Goal: Information Seeking & Learning: Check status

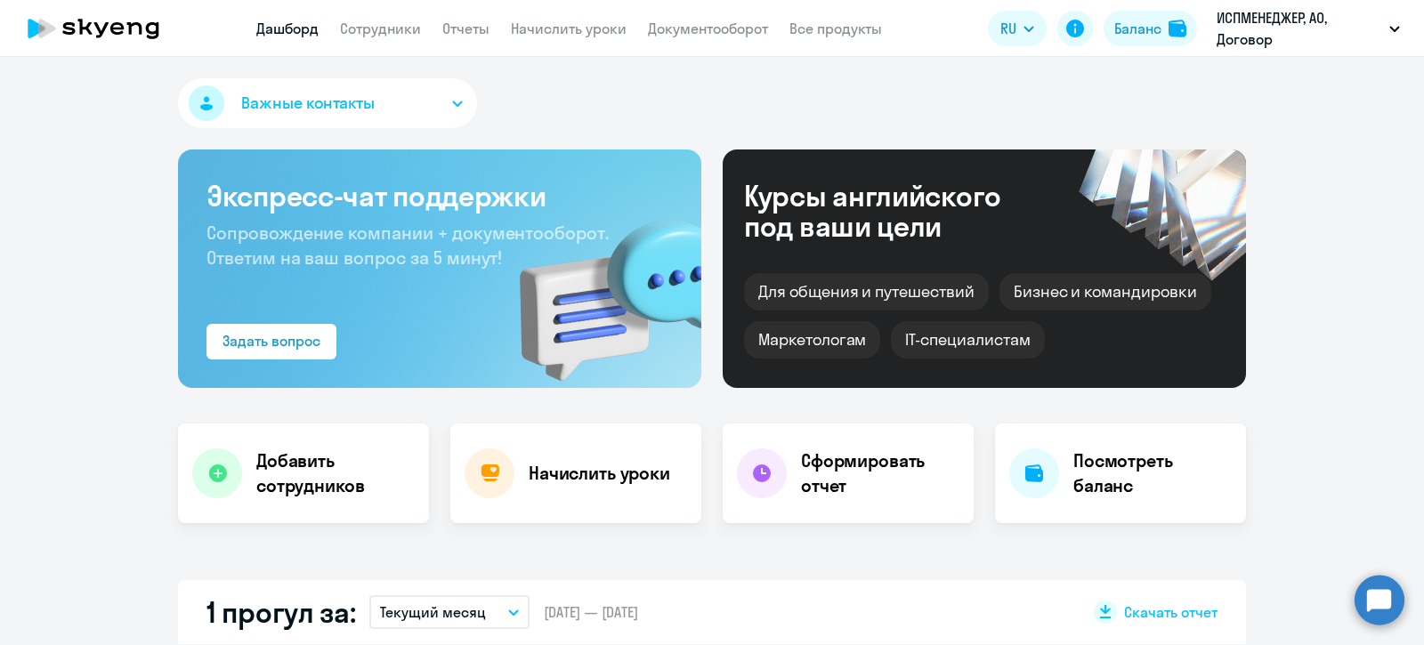
select select "30"
click at [376, 28] on link "Сотрудники" at bounding box center [380, 29] width 81 height 18
select select "30"
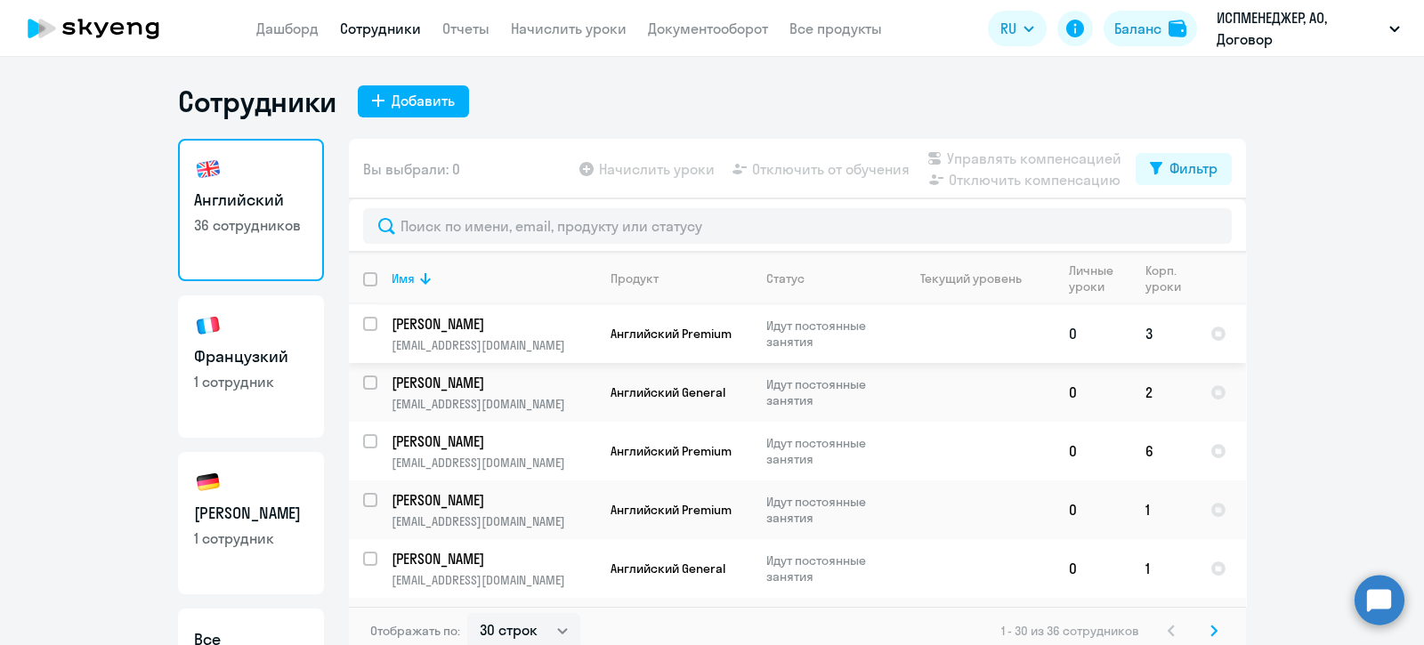
click at [420, 329] on p "[PERSON_NAME]" at bounding box center [492, 324] width 201 height 20
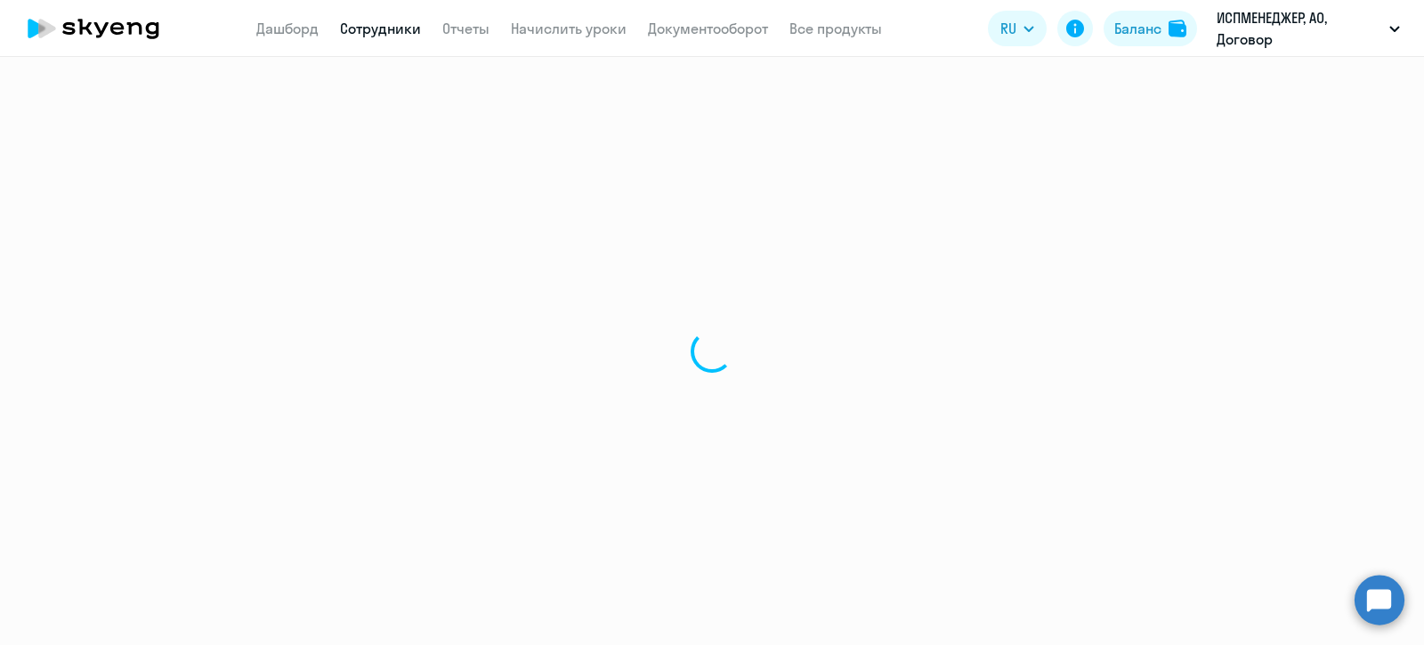
select select "english"
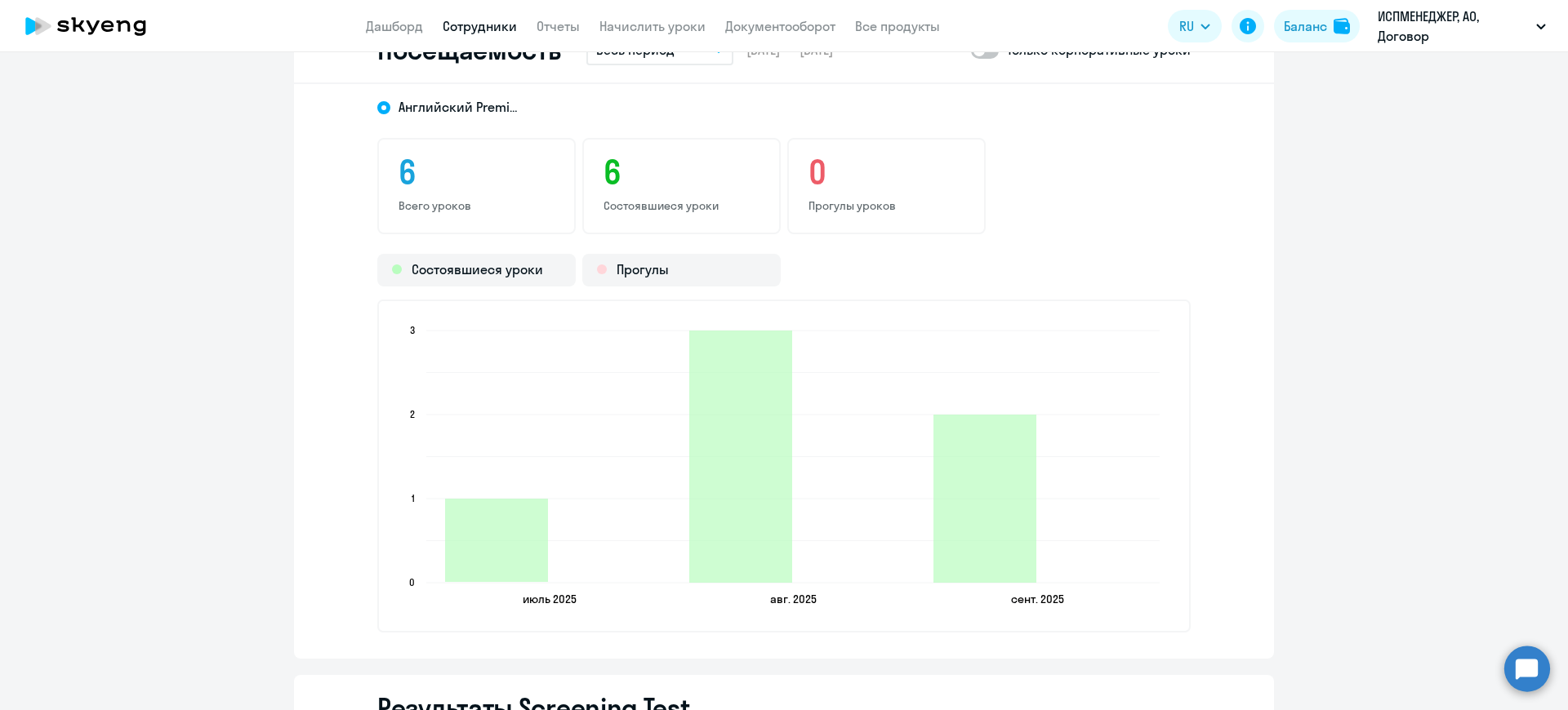
scroll to position [1867, 0]
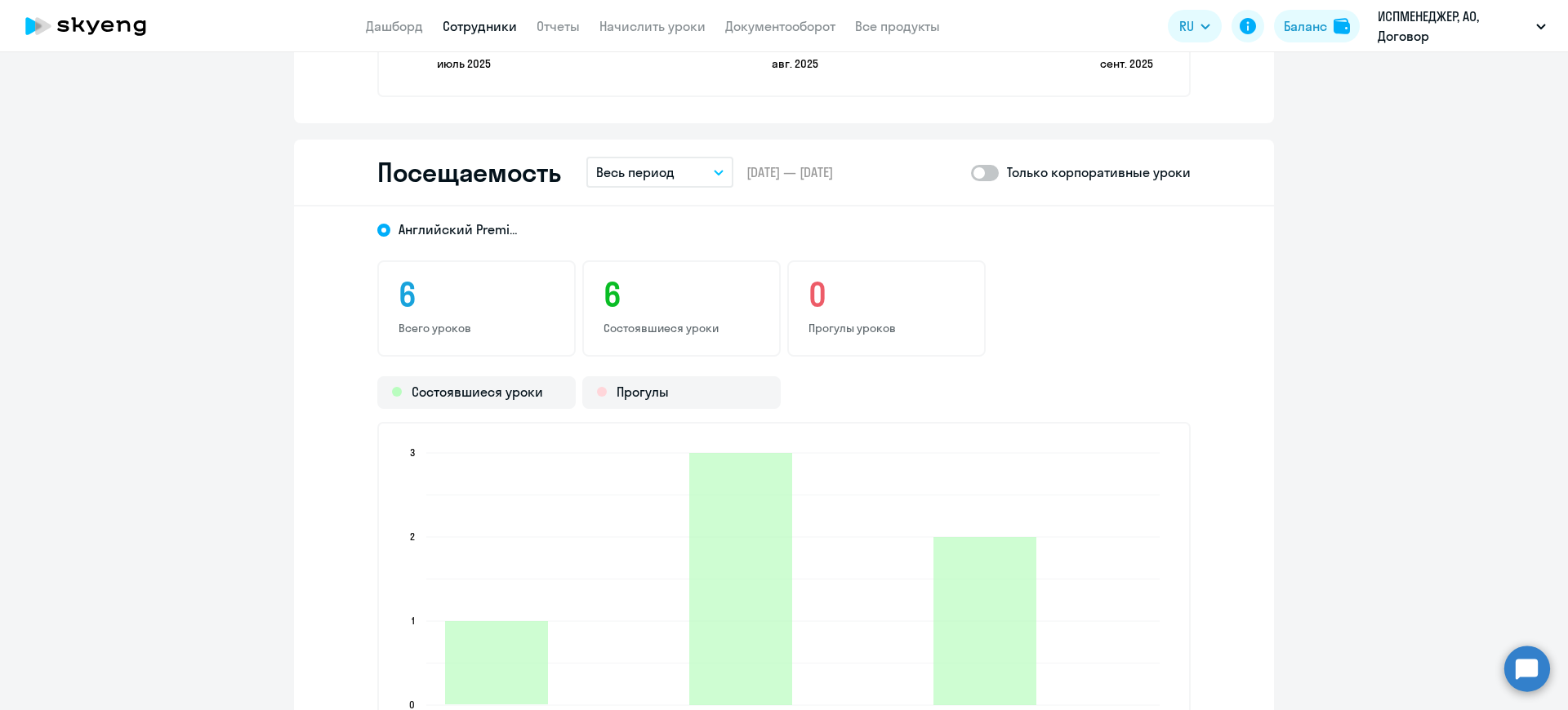
click at [714, 170] on icon "button" at bounding box center [718, 172] width 10 height 6
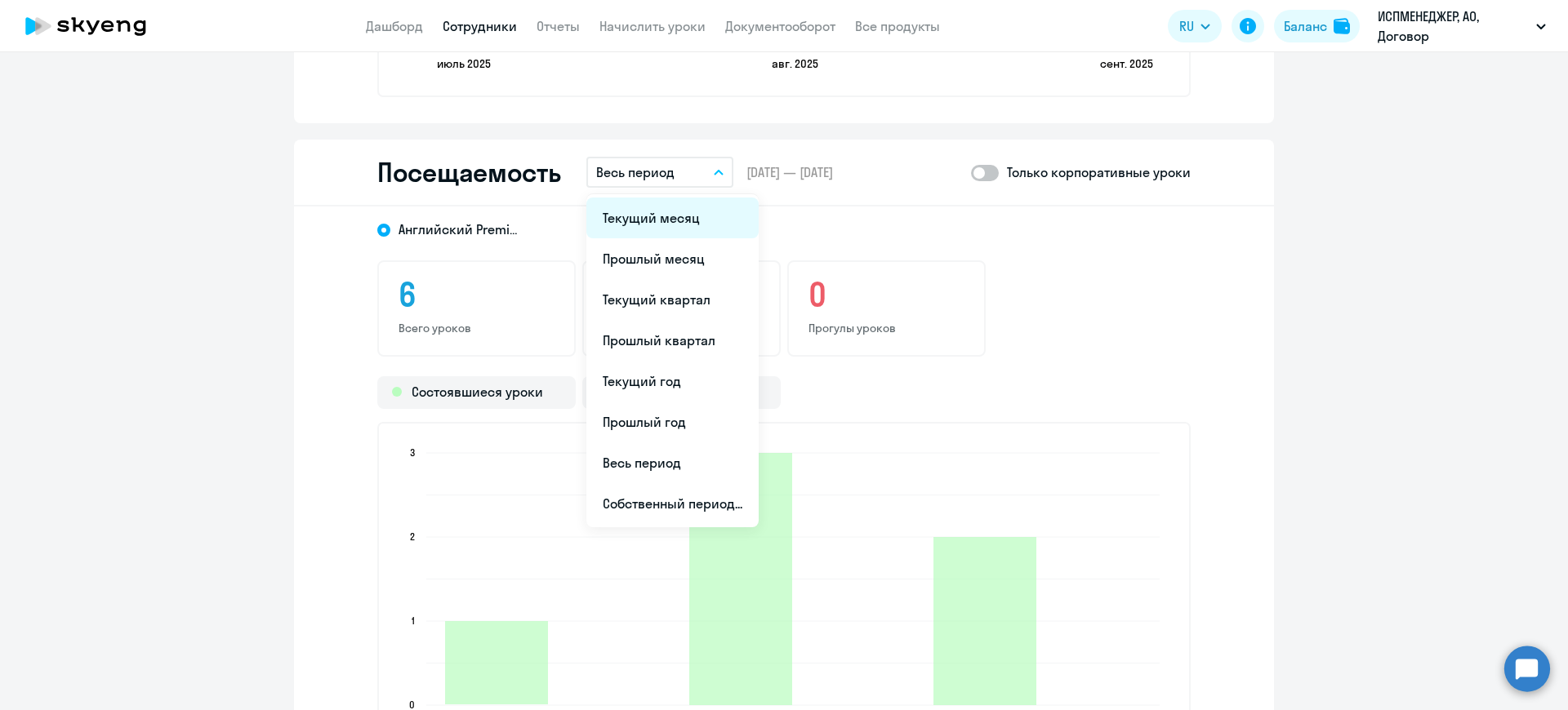
click at [641, 220] on li "Текущий месяц" at bounding box center [673, 217] width 172 height 40
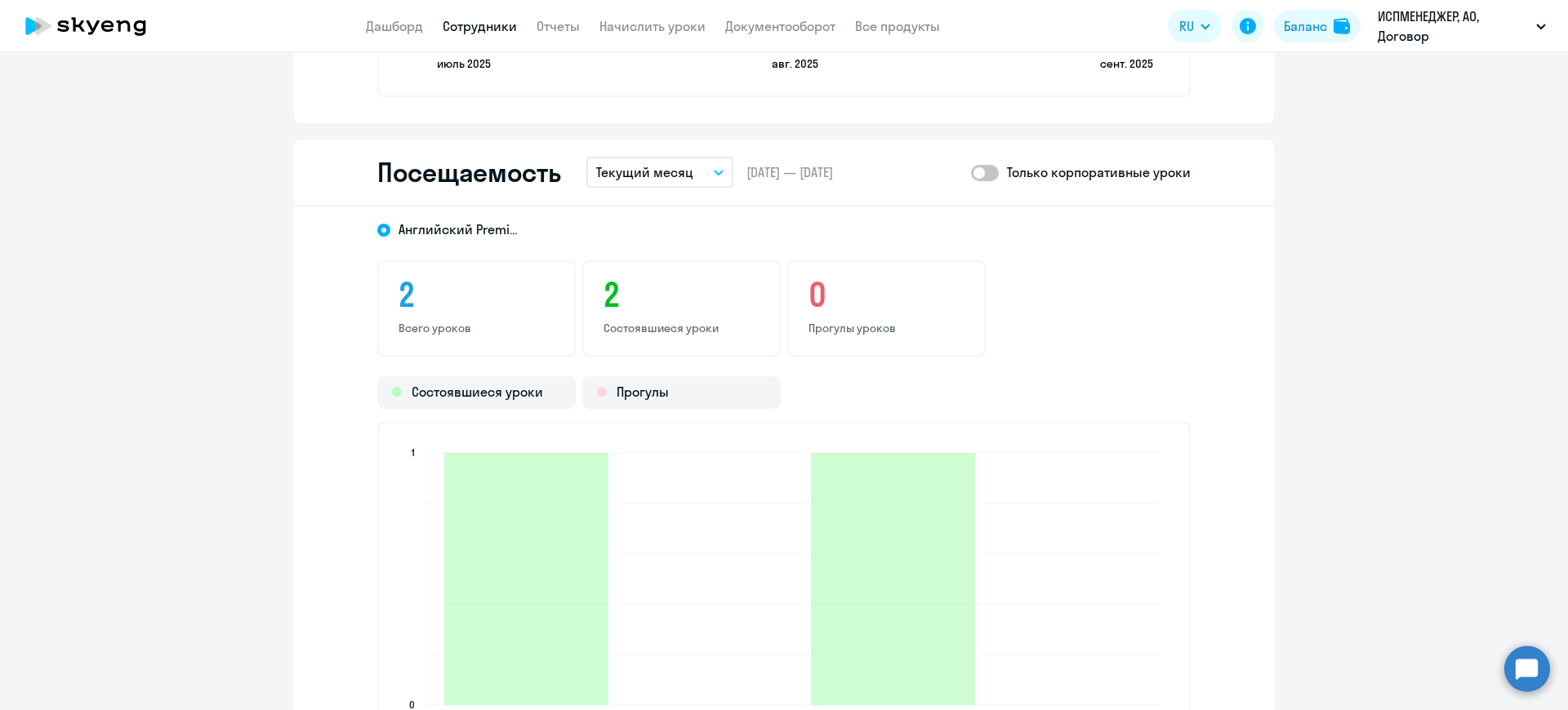
click at [974, 172] on span at bounding box center [984, 173] width 28 height 17
click at [971, 172] on input "checkbox" at bounding box center [970, 172] width 1 height 1
checkbox input "true"
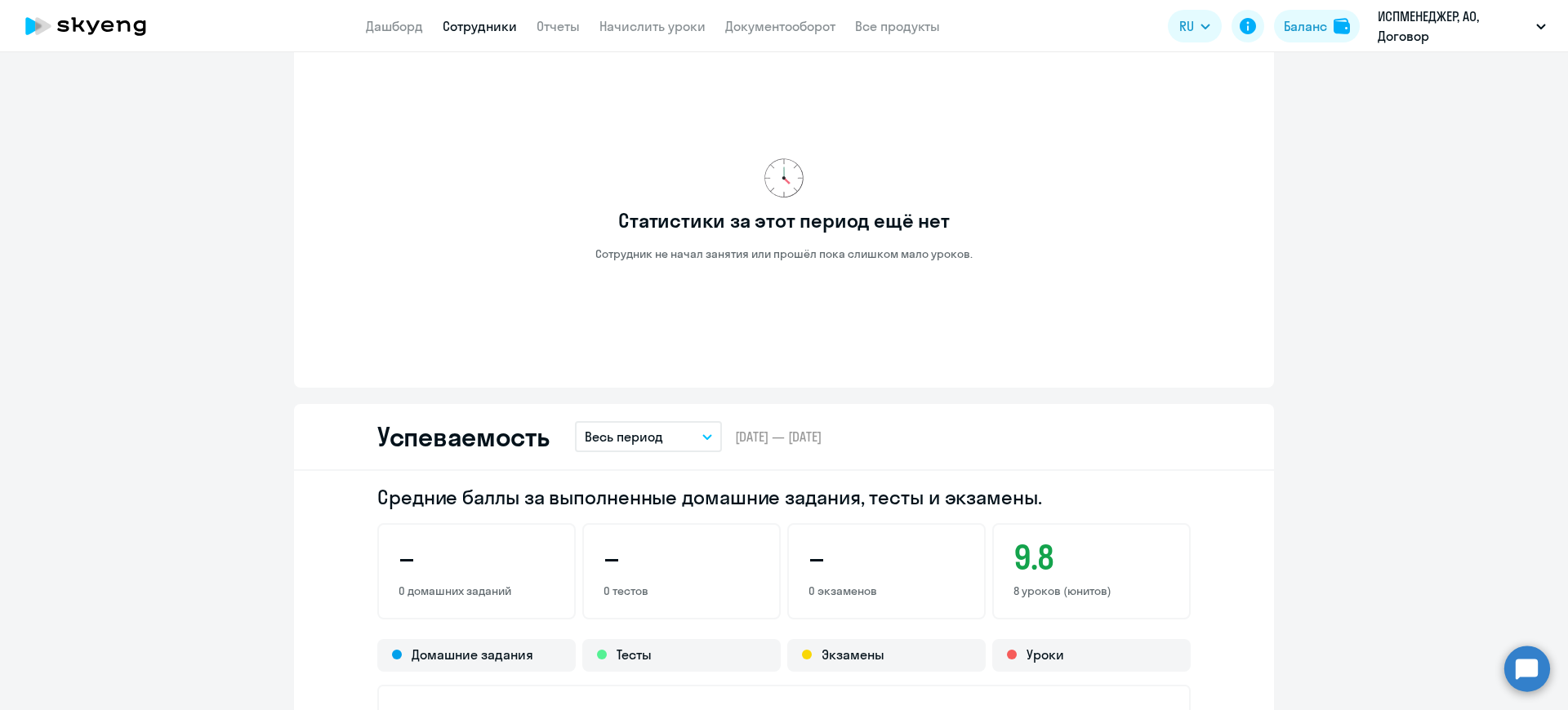
scroll to position [642, 0]
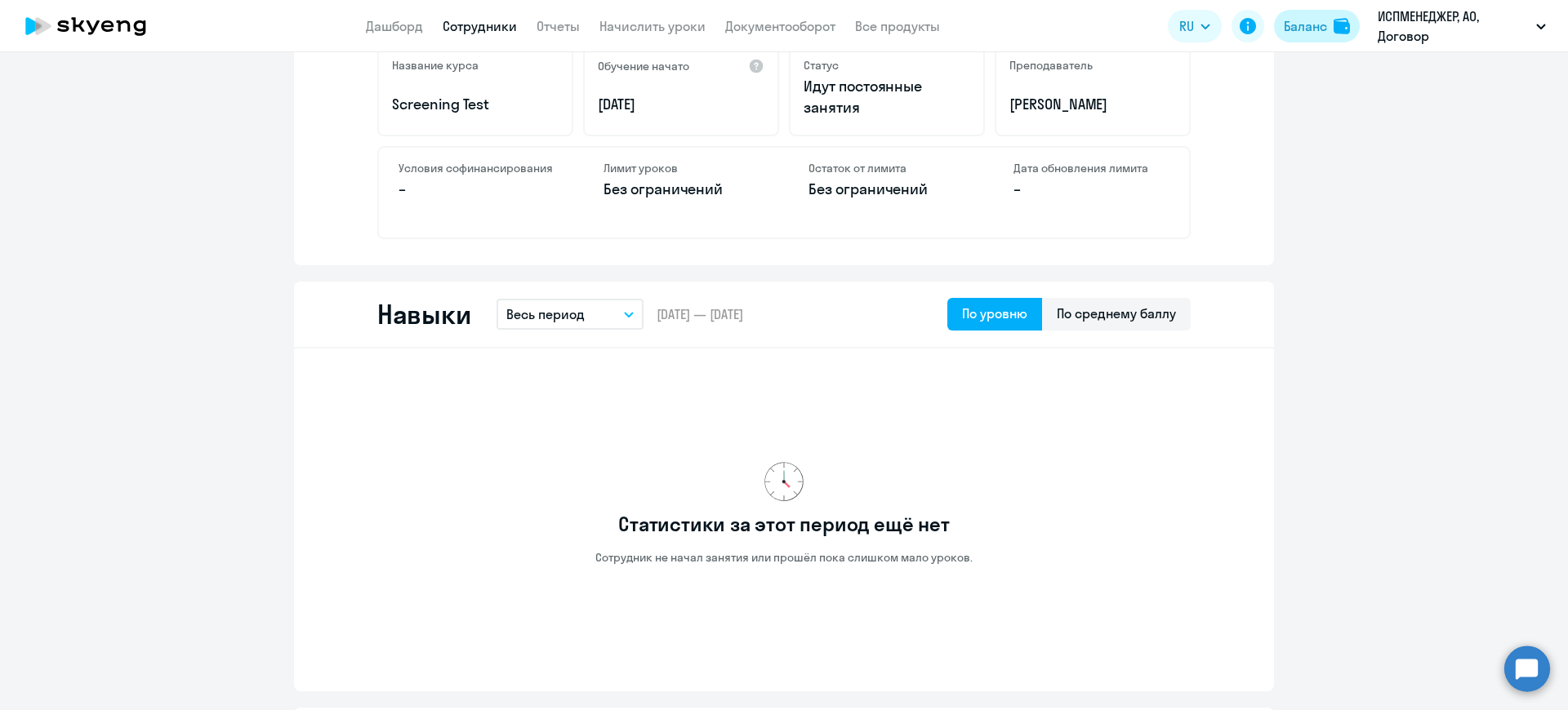
click at [1306, 24] on div "Баланс" at bounding box center [1305, 26] width 43 height 19
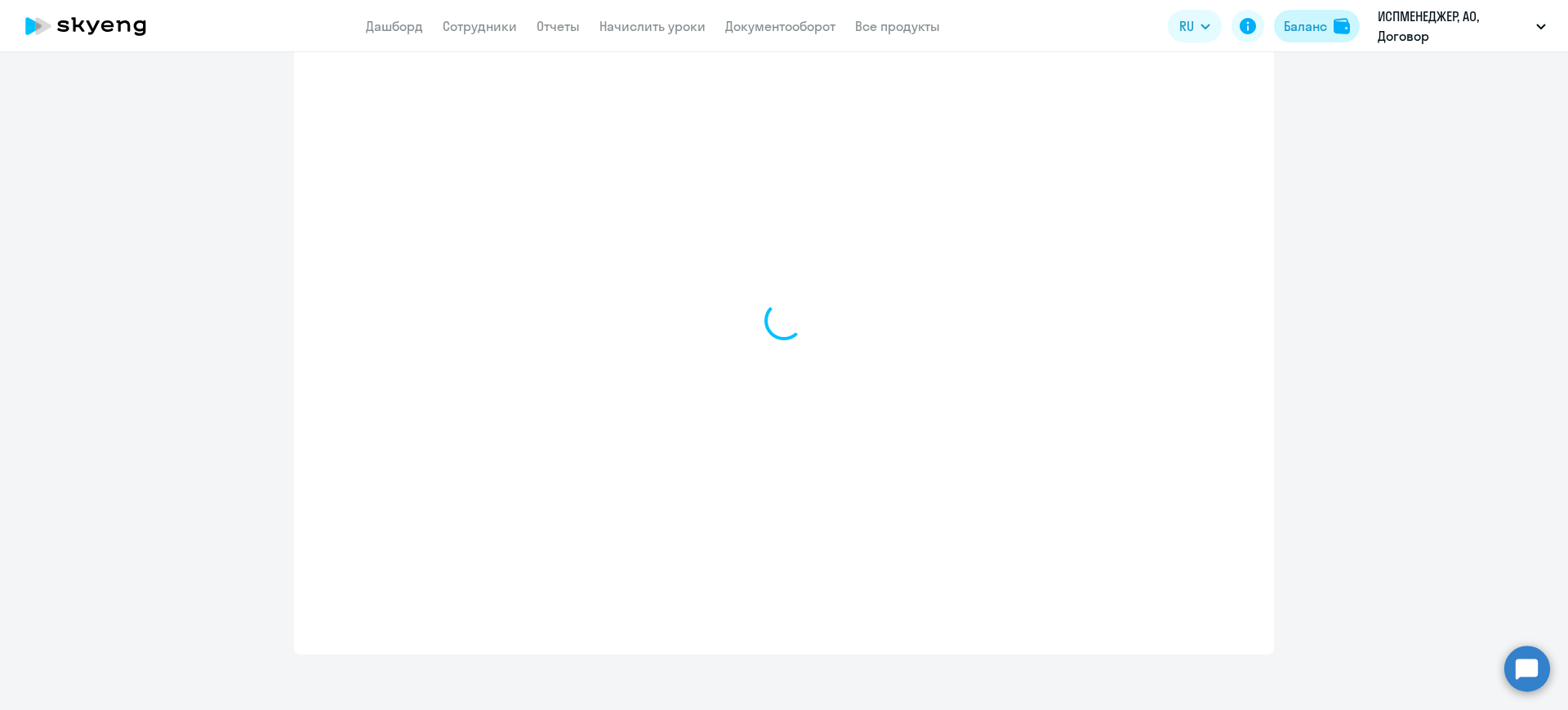
select select "english_adult_not_native_speaker"
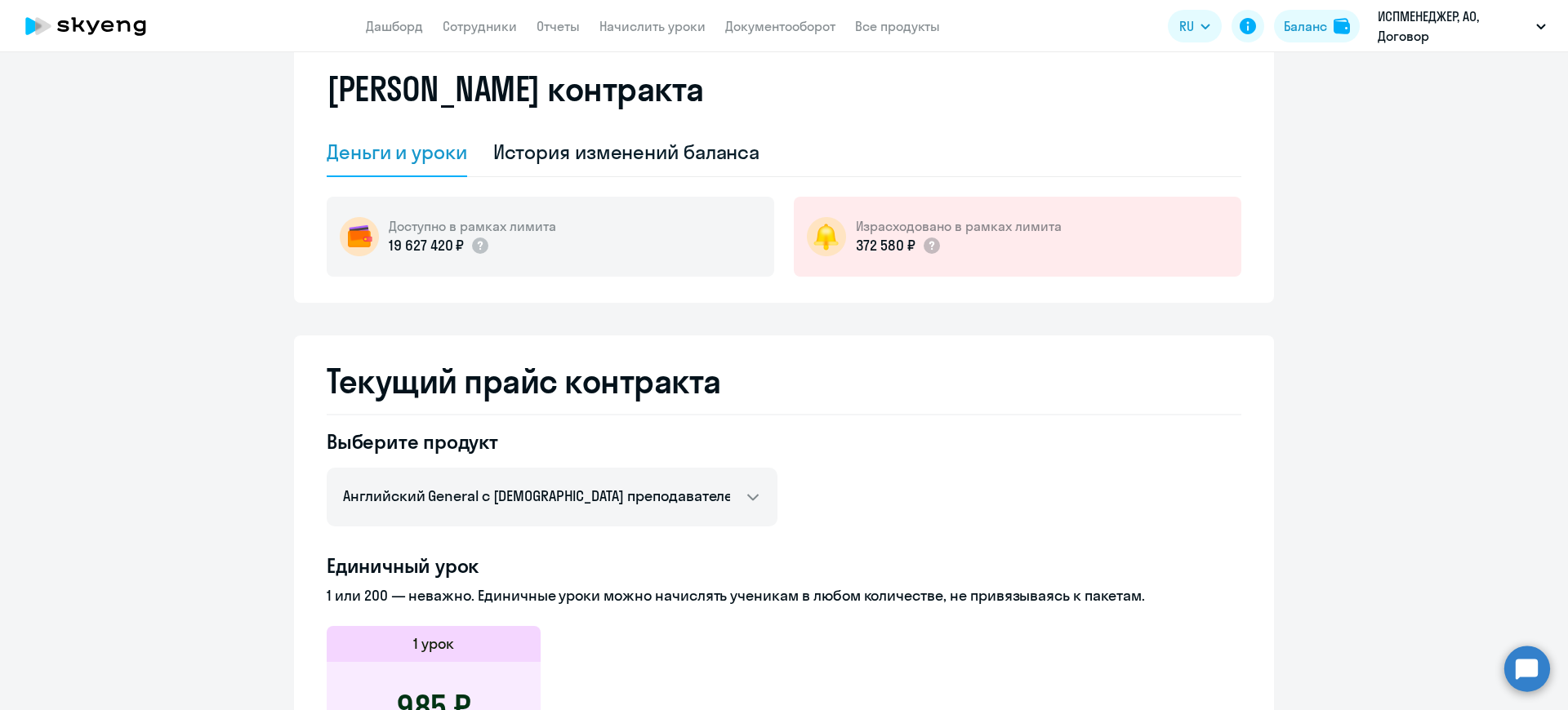
scroll to position [0, 0]
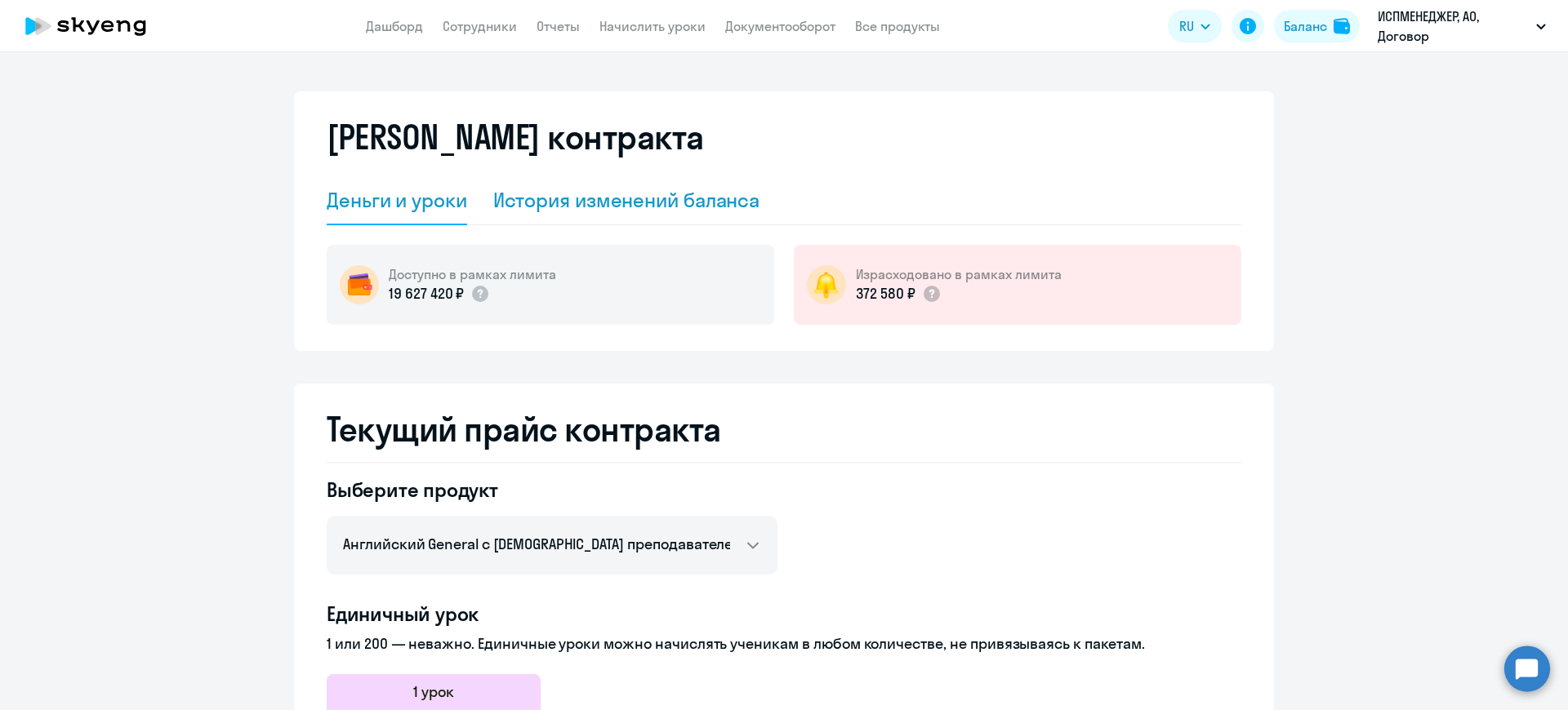
click at [575, 205] on div "История изменений баланса" at bounding box center [627, 200] width 267 height 26
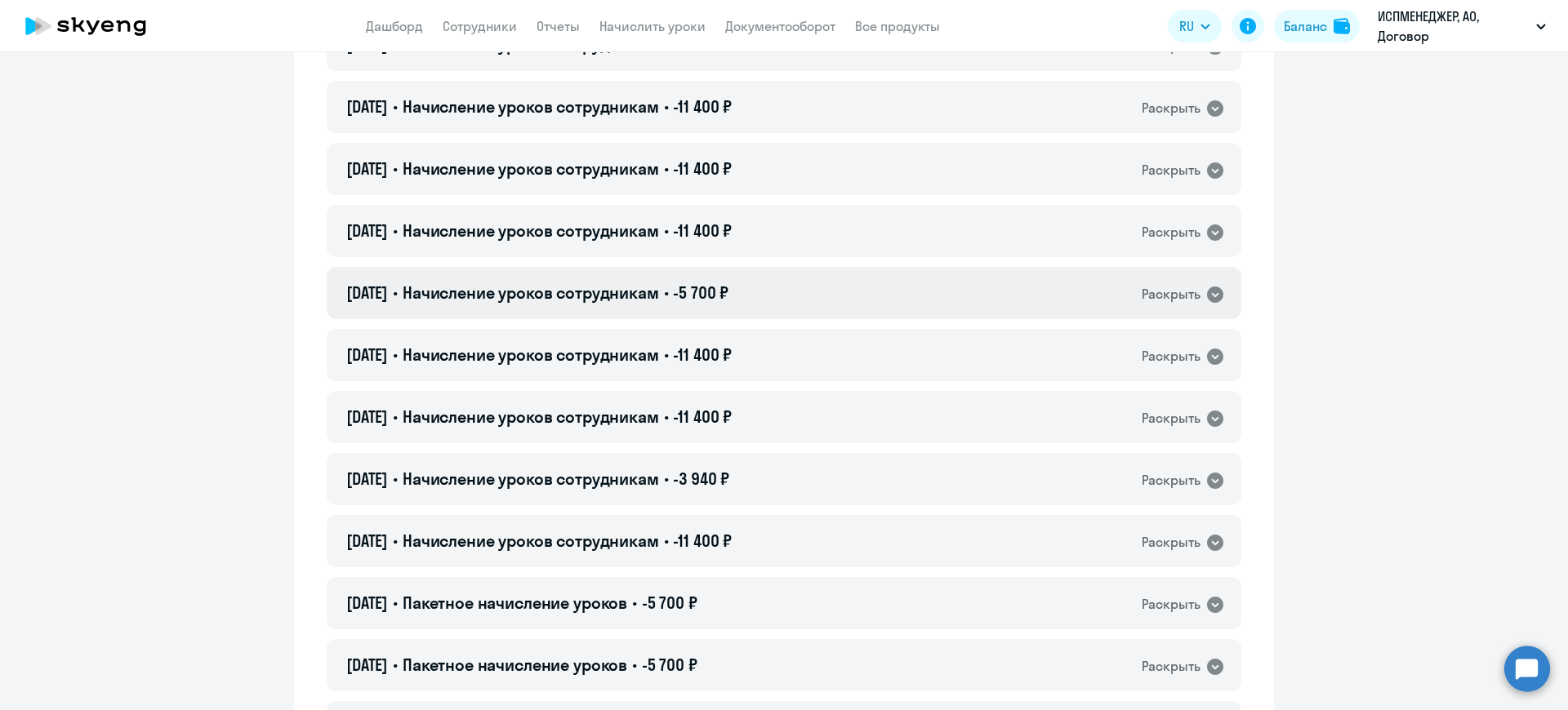
scroll to position [1102, 0]
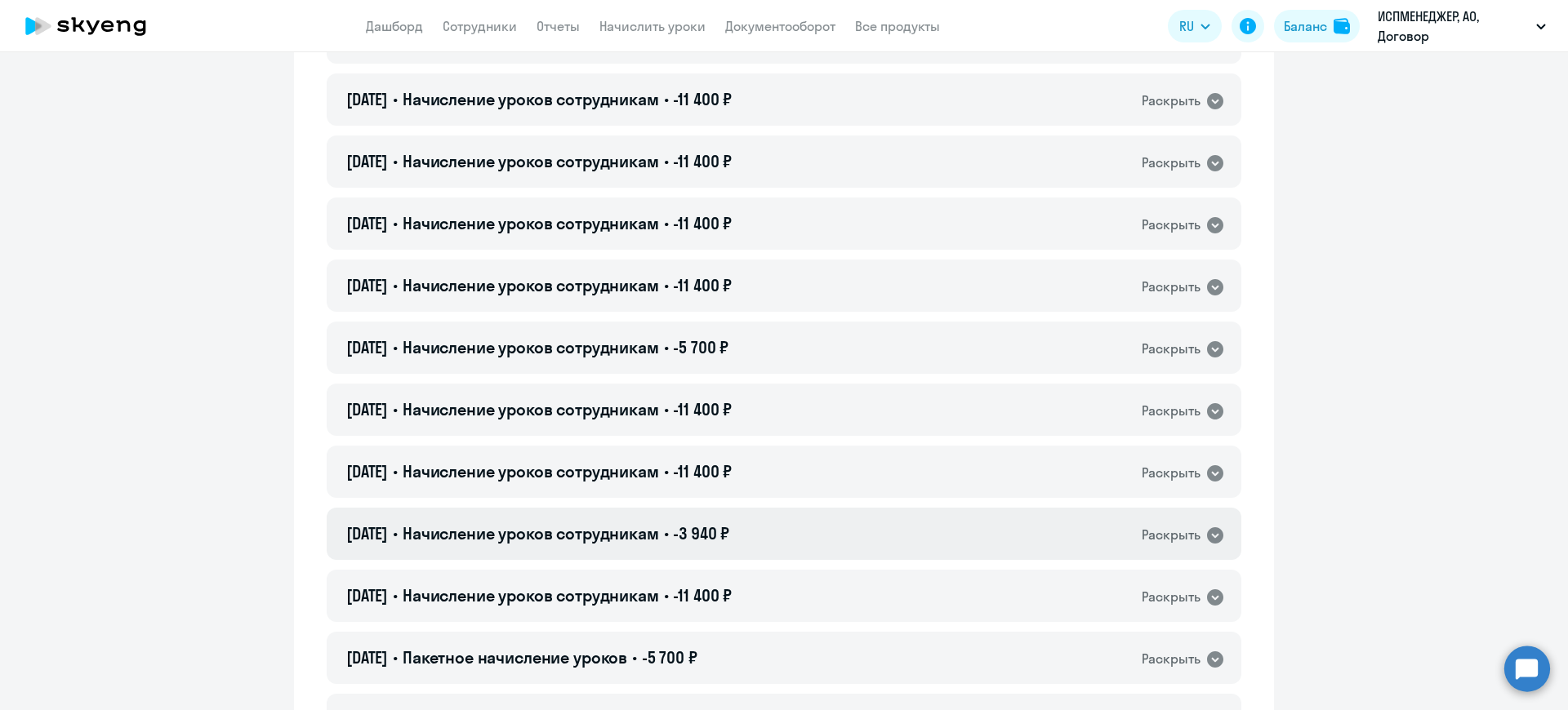
click at [1207, 539] on icon at bounding box center [1215, 536] width 17 height 17
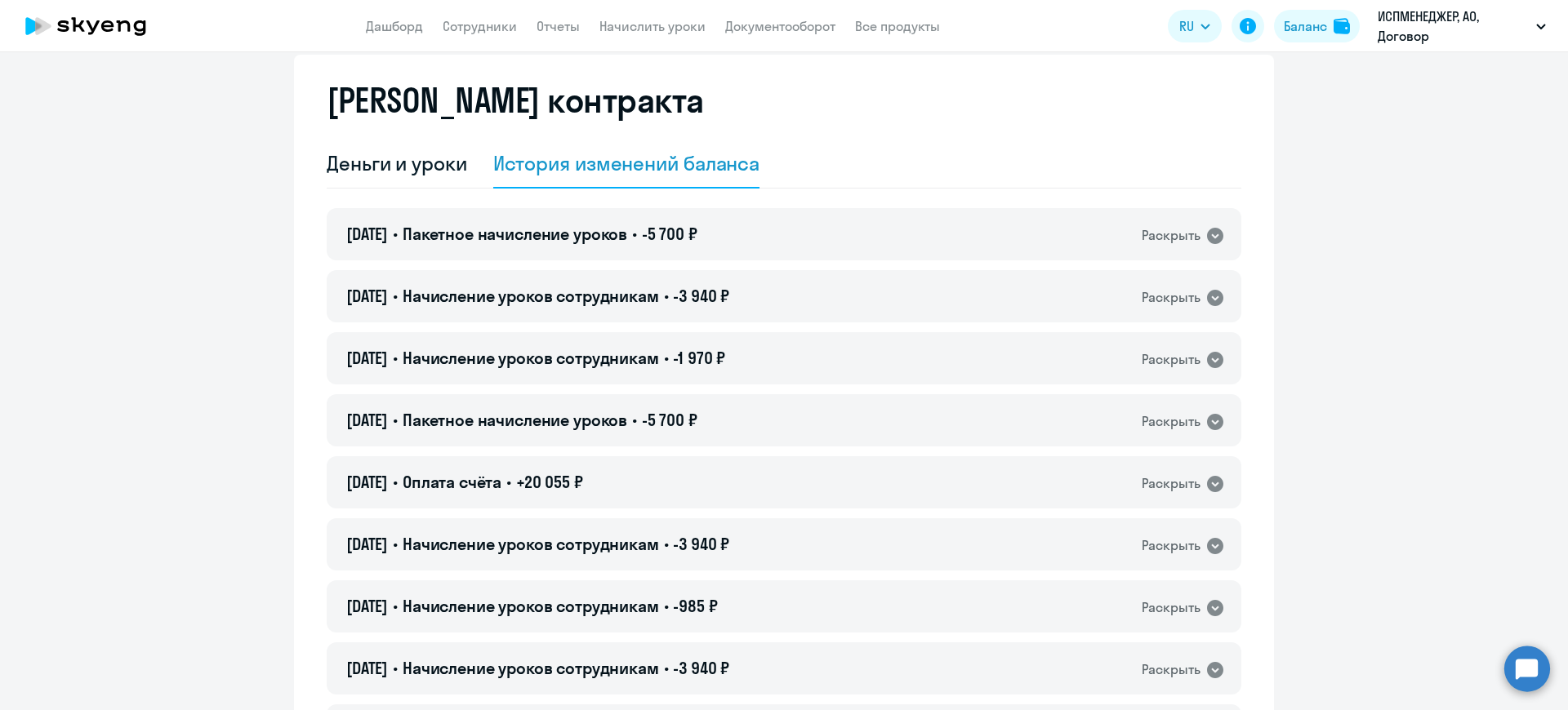
scroll to position [0, 0]
